Goal: Task Accomplishment & Management: Manage account settings

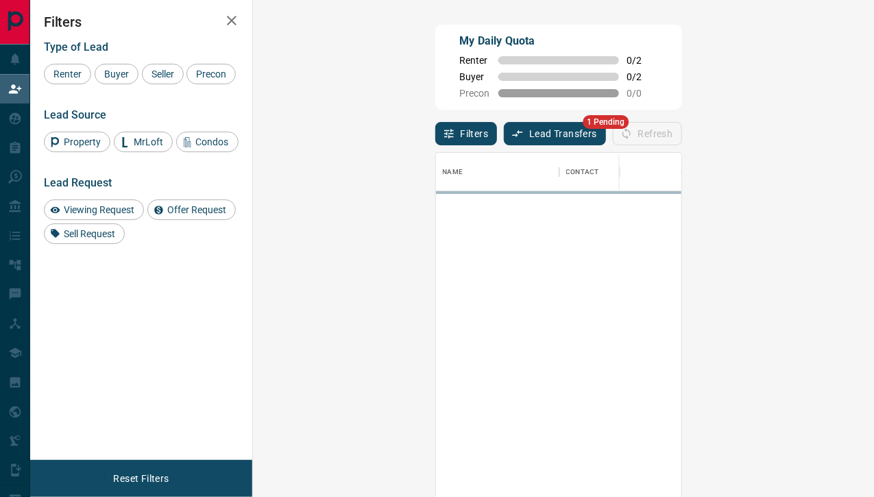
scroll to position [365, 582]
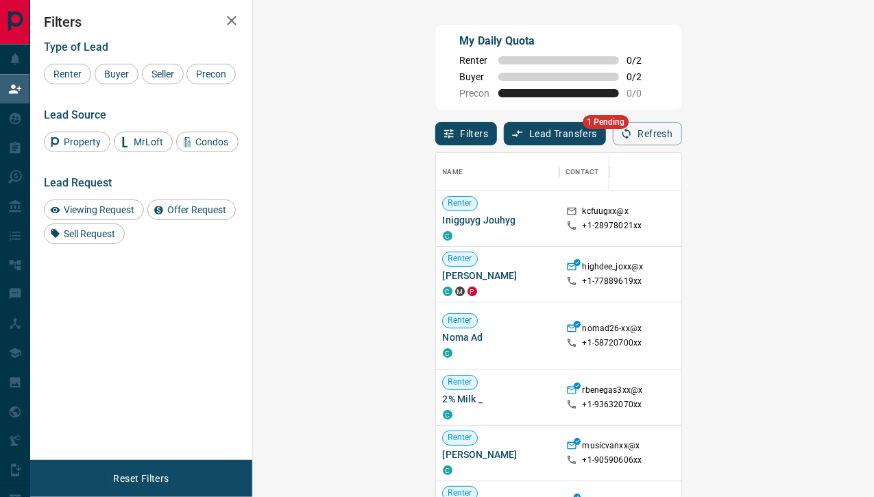
click at [504, 129] on button "Lead Transfers" at bounding box center [555, 133] width 102 height 23
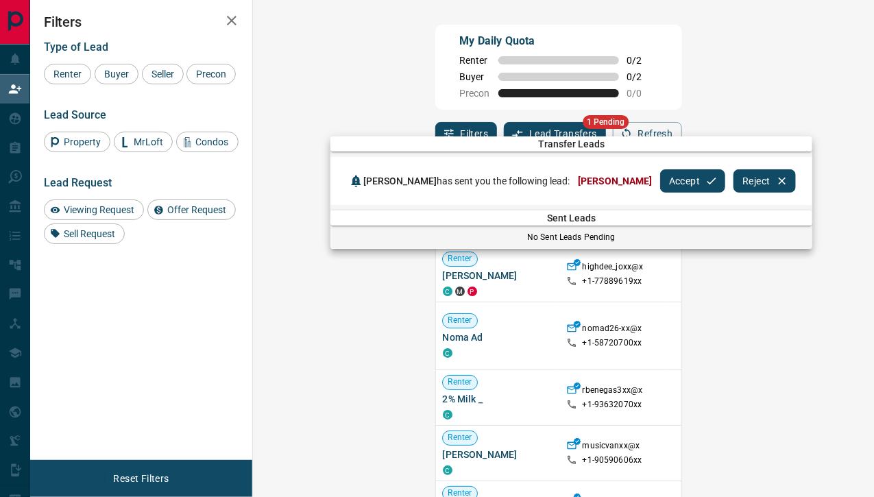
click at [660, 179] on button "Accept" at bounding box center [692, 180] width 65 height 23
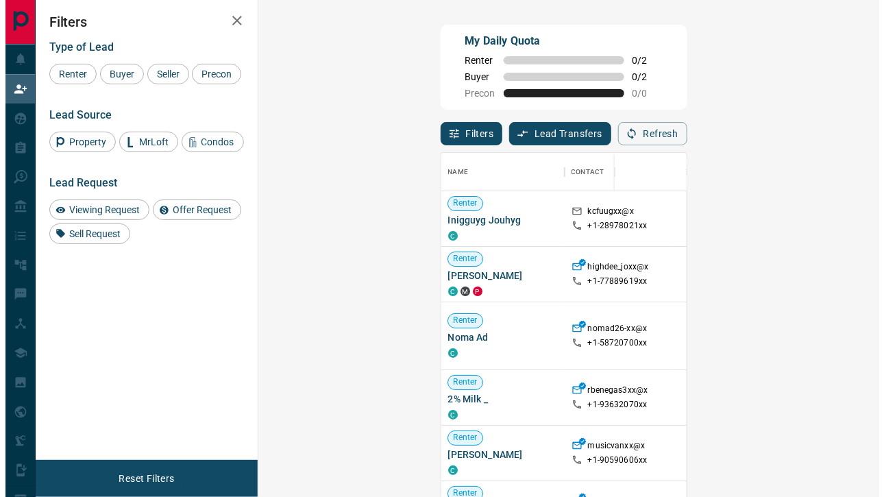
scroll to position [365, 582]
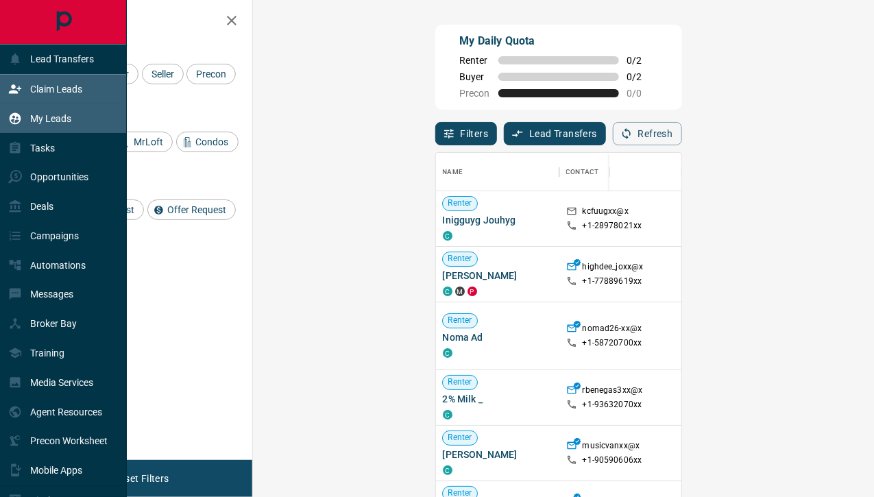
click at [32, 120] on p "My Leads" at bounding box center [50, 118] width 41 height 11
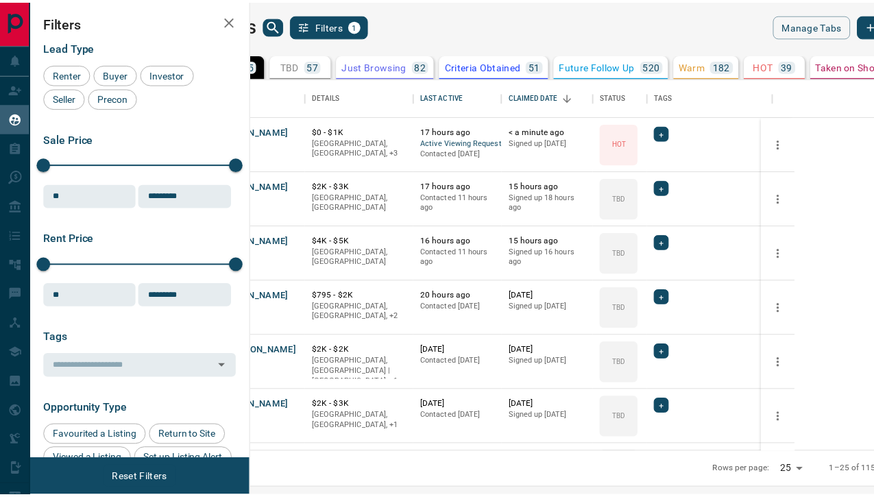
scroll to position [365, 615]
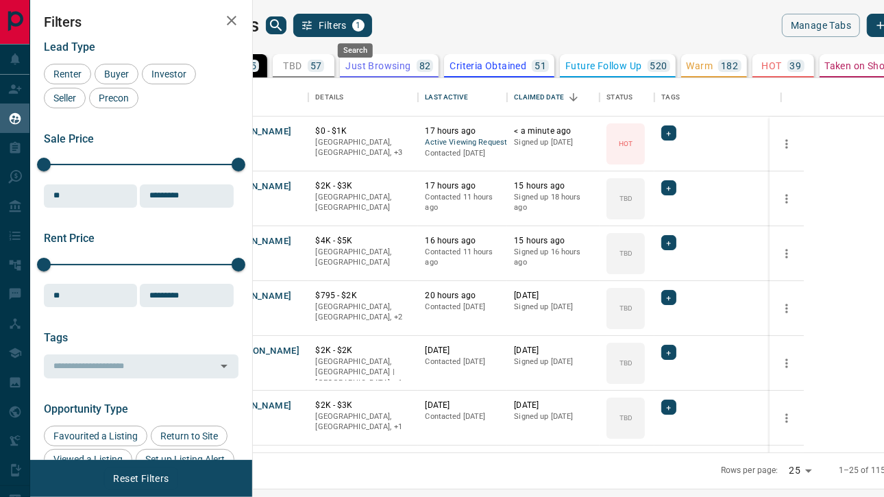
click at [284, 26] on icon "search button" at bounding box center [276, 25] width 16 height 16
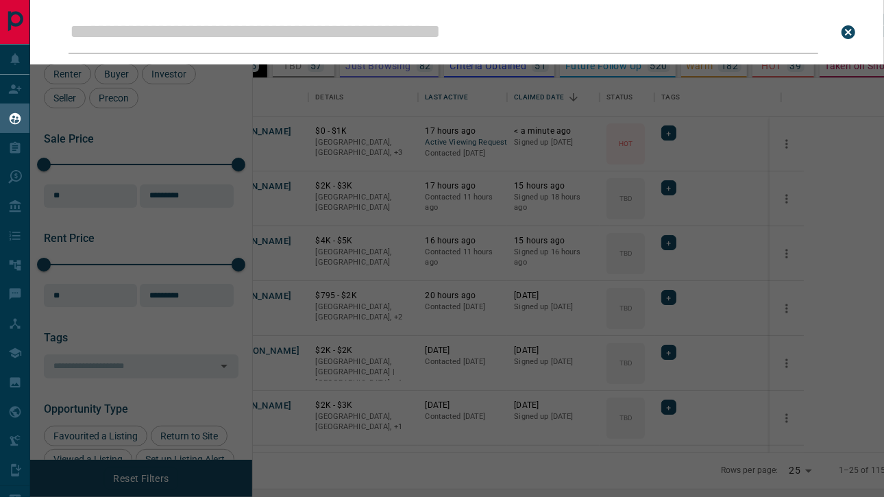
type input "**********"
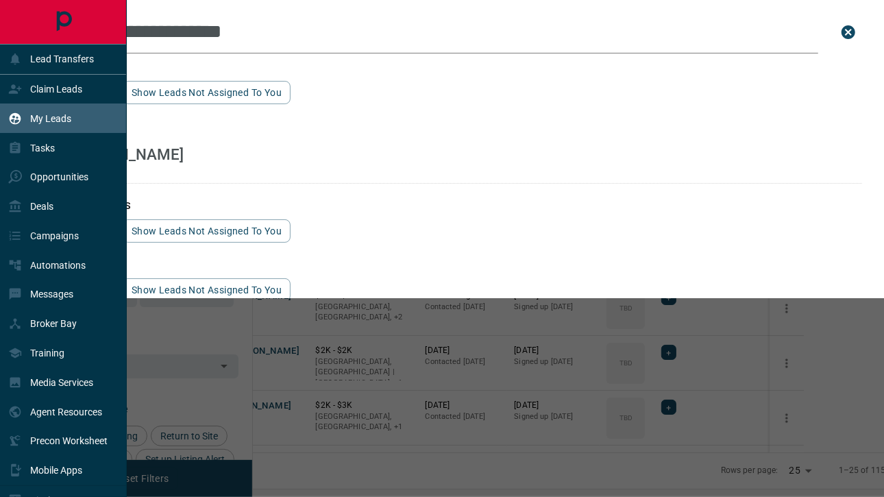
click at [44, 114] on p "My Leads" at bounding box center [50, 118] width 41 height 11
click at [53, 93] on p "Claim Leads" at bounding box center [56, 89] width 52 height 11
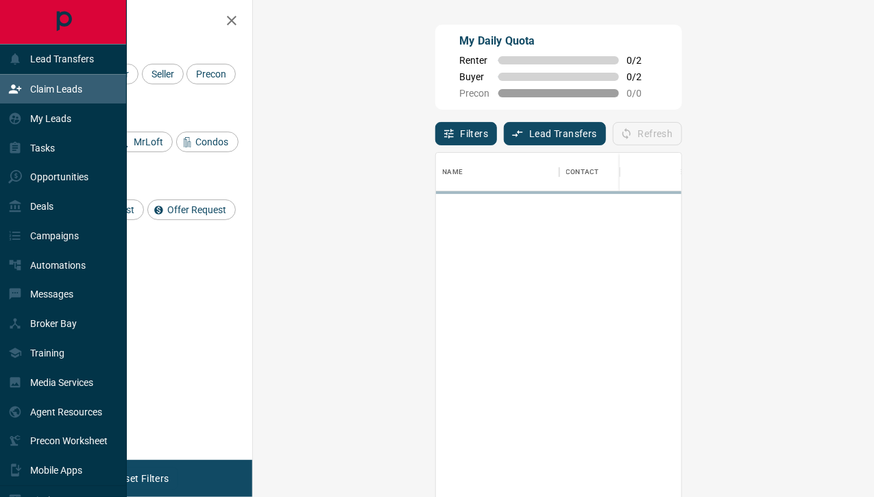
scroll to position [365, 582]
